Goal: Obtain resource: Download file/media

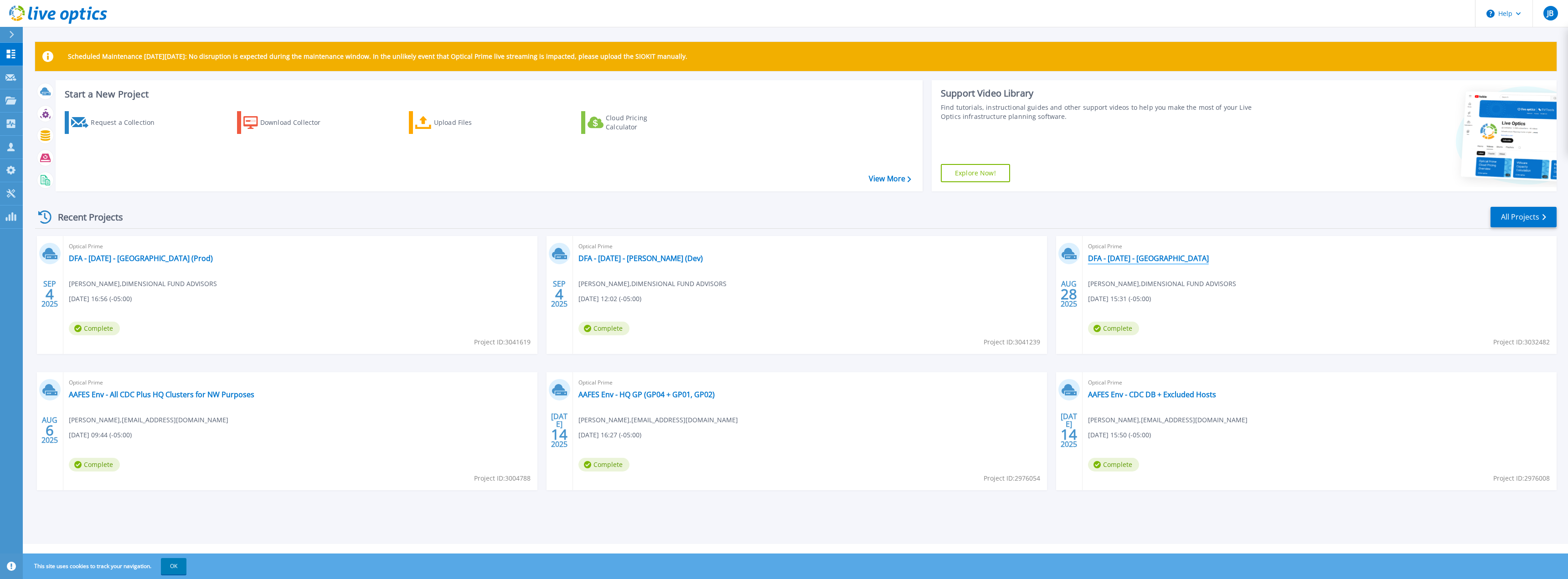
click at [1129, 258] on link "DFA - [DATE] - [GEOGRAPHIC_DATA]" at bounding box center [1148, 258] width 121 height 9
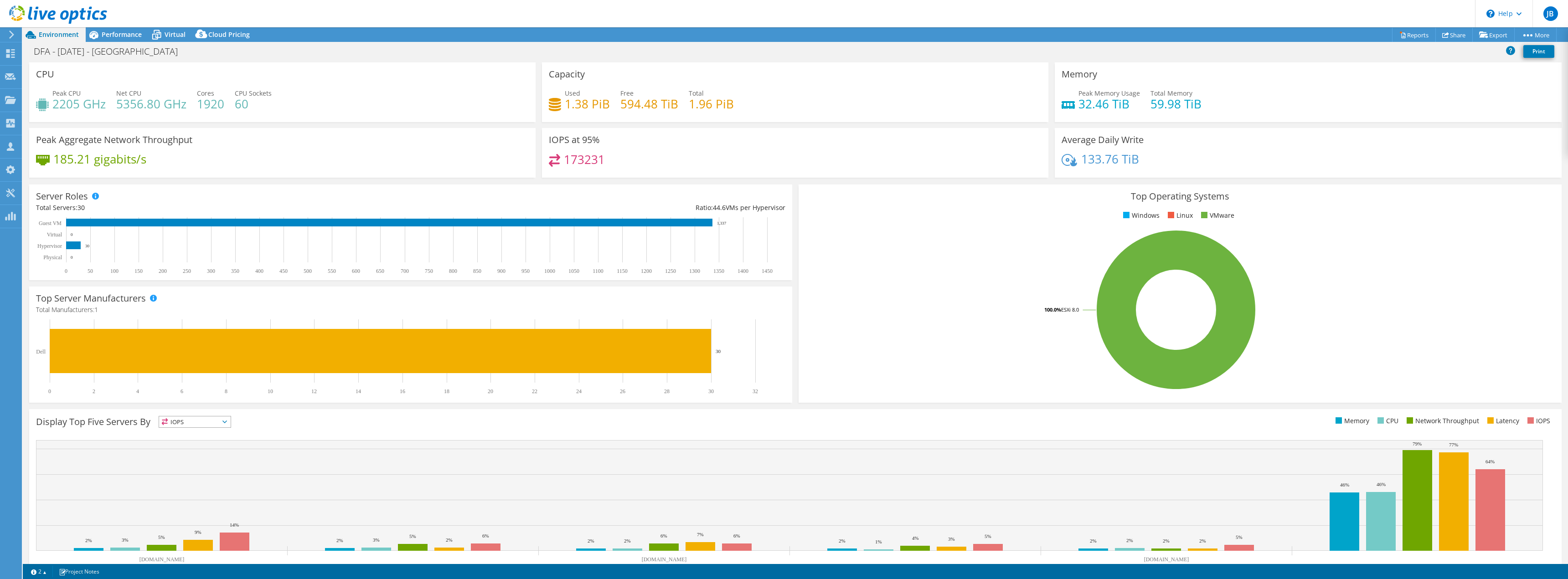
select select "USD"
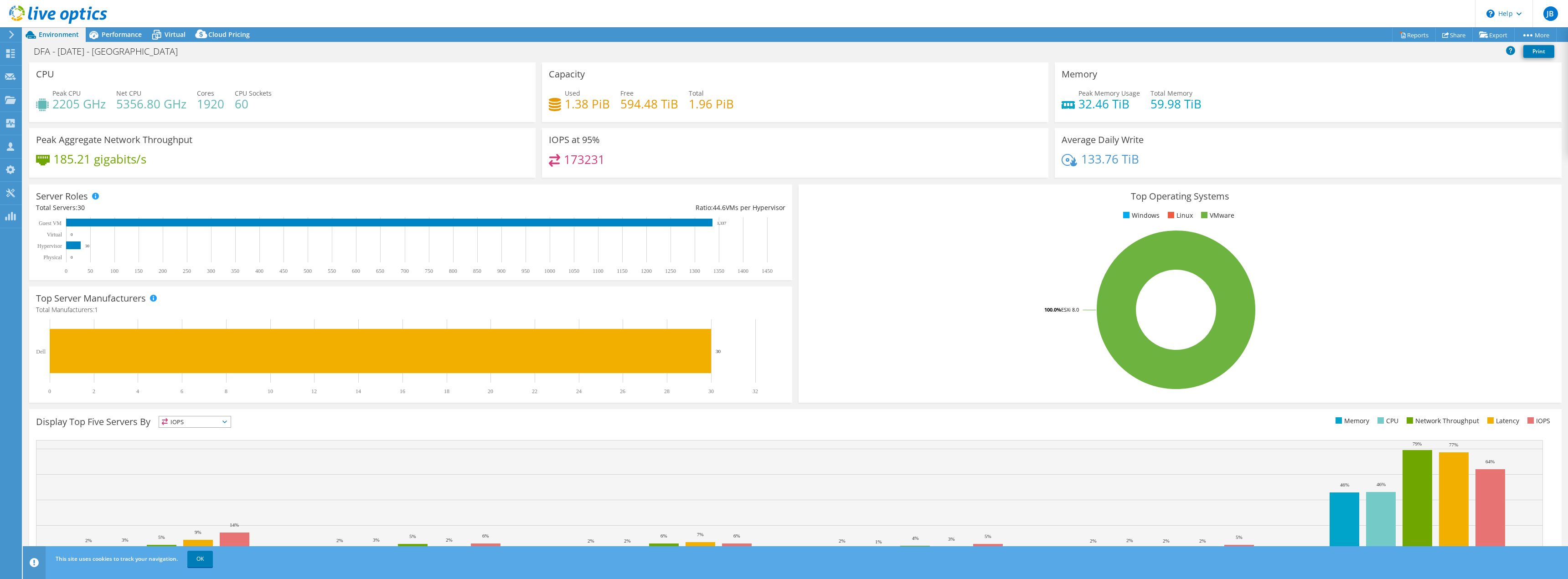
click at [628, 85] on div "Capacity Used 1.38 PiB Free 594.48 TiB Total 1.96 PiB" at bounding box center [795, 92] width 506 height 60
click at [123, 36] on span "Performance" at bounding box center [121, 34] width 40 height 9
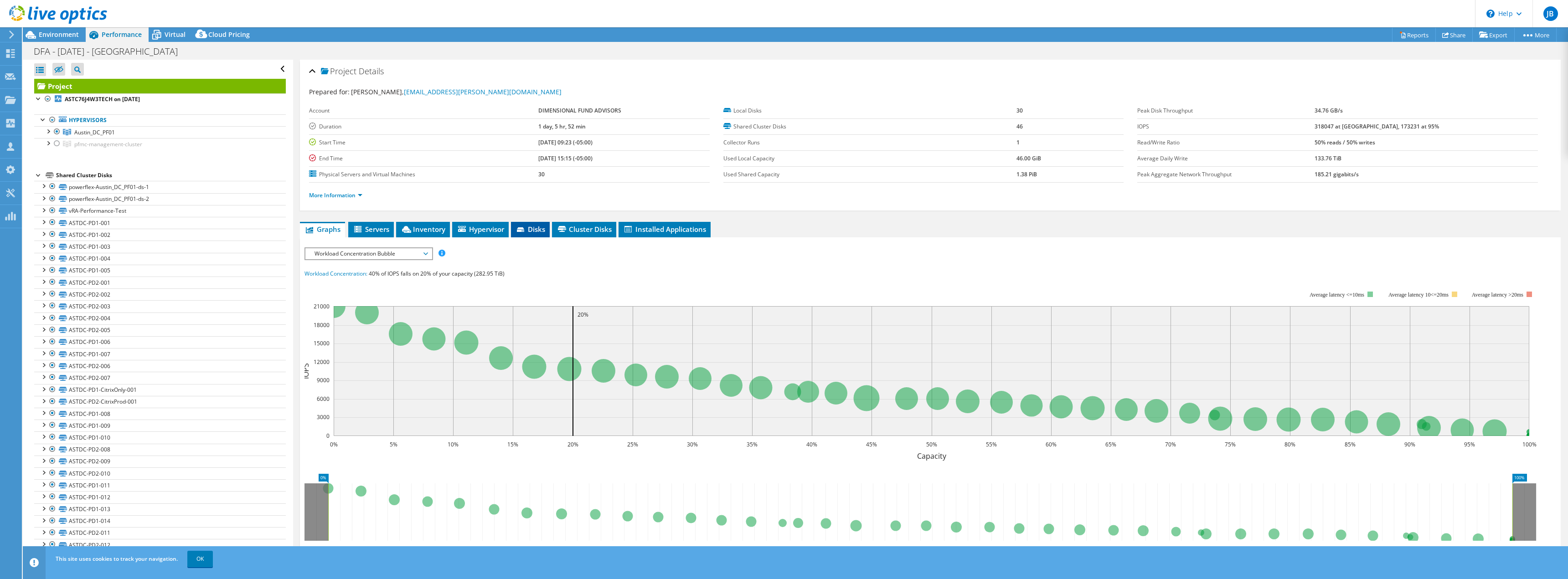
click at [540, 228] on span "Disks" at bounding box center [530, 229] width 30 height 9
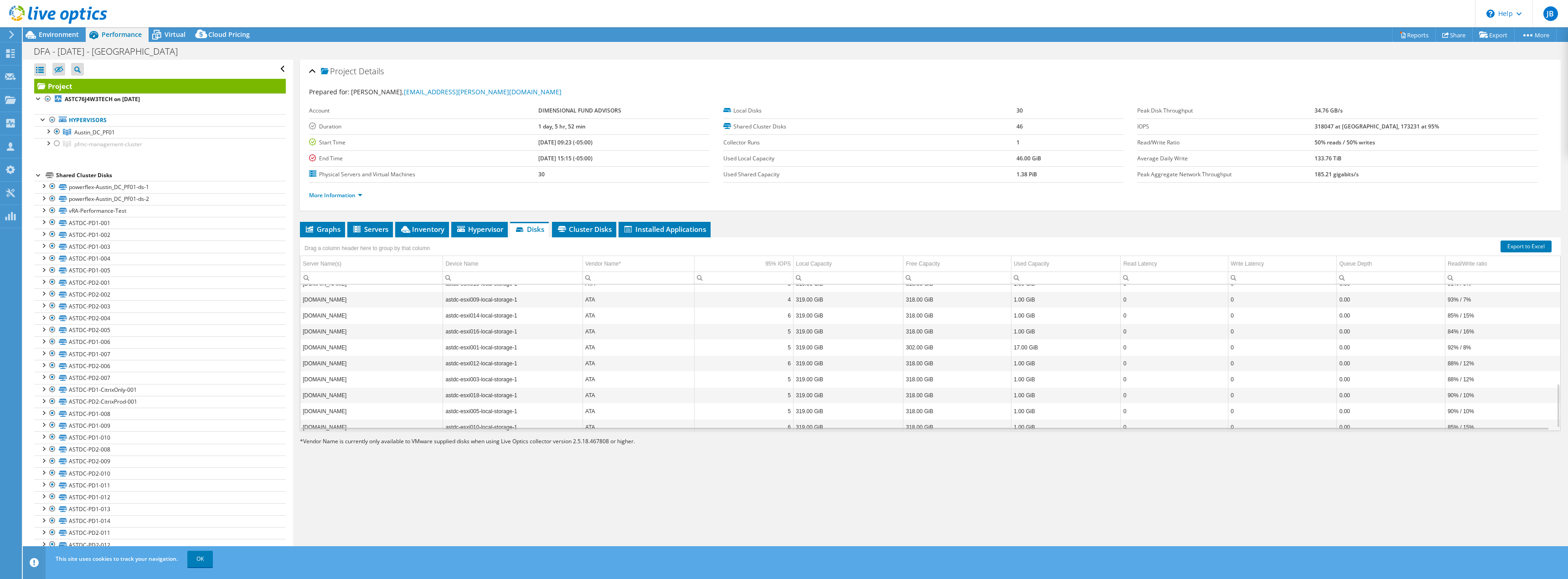
scroll to position [337, 0]
click at [586, 225] on span "Cluster Disks" at bounding box center [584, 229] width 55 height 9
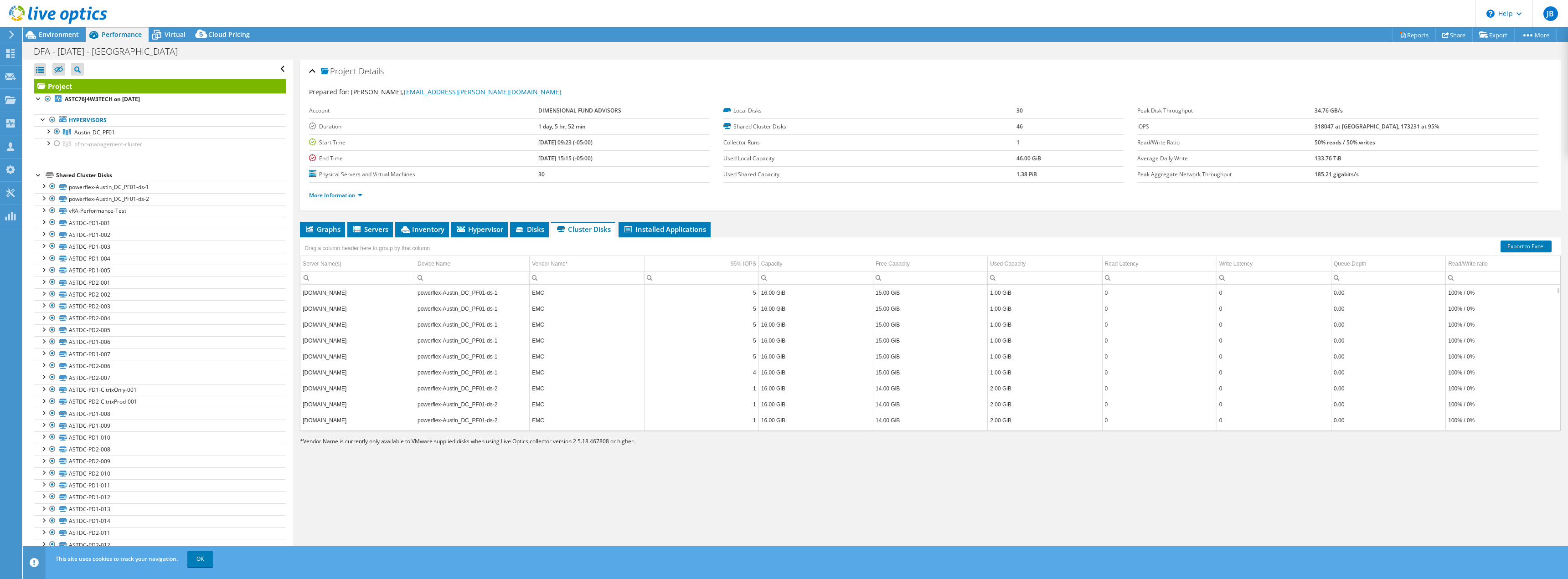
scroll to position [0, 0]
click at [1510, 249] on link "Export to Excel" at bounding box center [1526, 246] width 51 height 12
click at [167, 33] on span "Virtual" at bounding box center [175, 34] width 21 height 9
